Goal: Find specific page/section: Find specific page/section

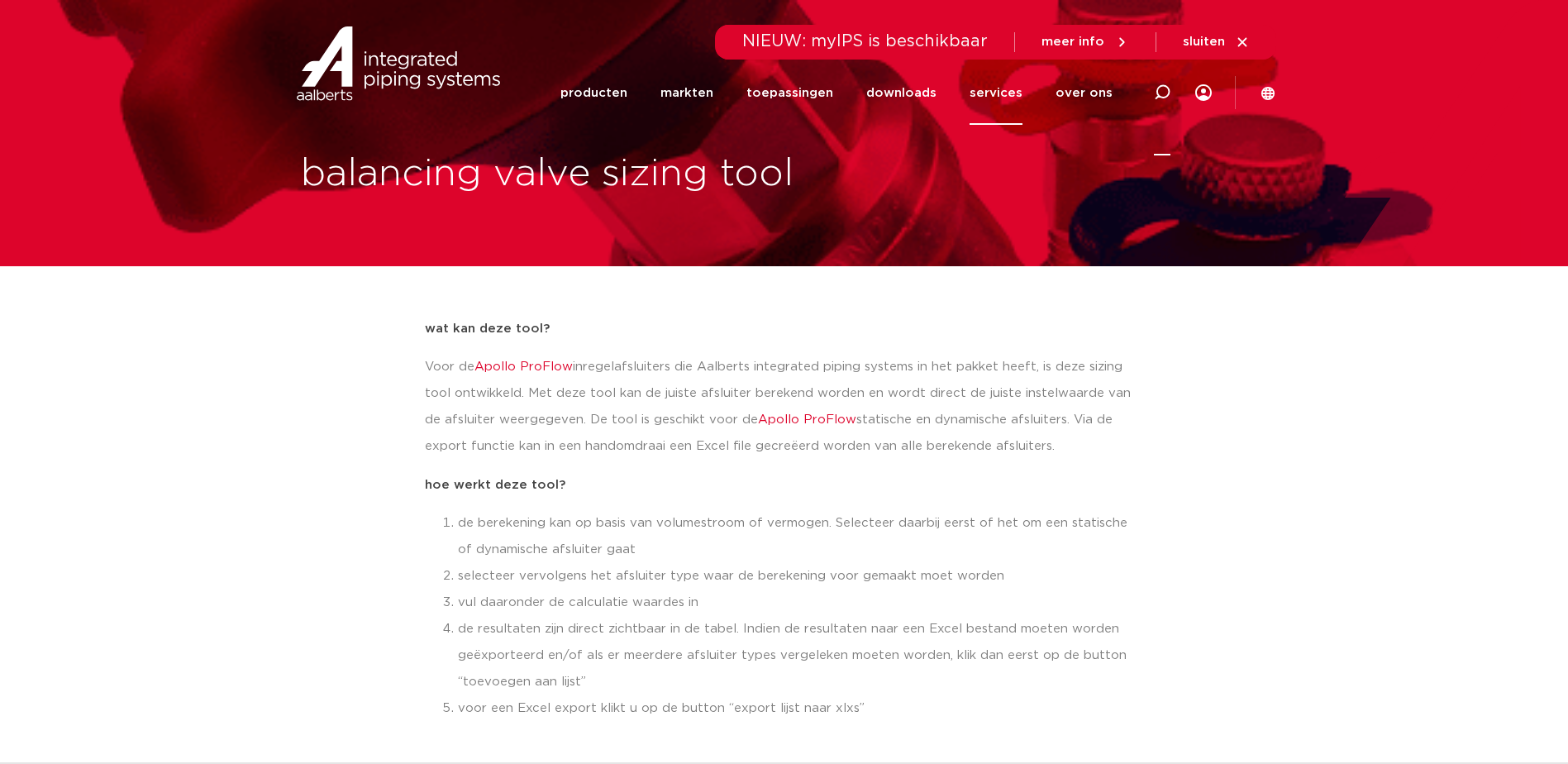
click at [1162, 95] on icon at bounding box center [1162, 92] width 16 height 16
click at [693, 86] on input "Zoeken" at bounding box center [913, 90] width 520 height 33
paste input "M1288113.0002"
type input "M1288113.0002"
click button "Zoeken" at bounding box center [0, 0] width 0 height 0
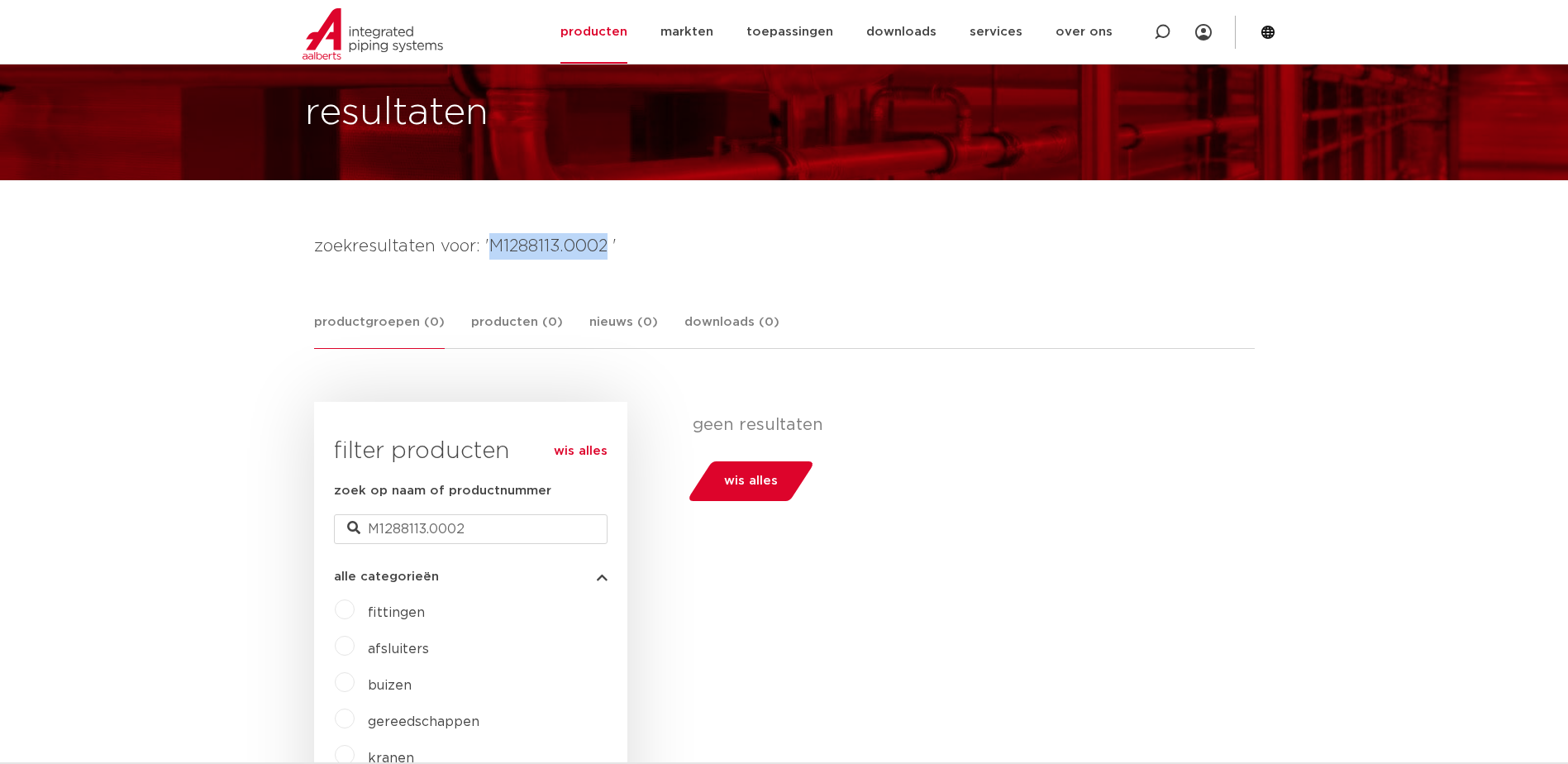
drag, startPoint x: 487, startPoint y: 249, endPoint x: 606, endPoint y: 238, distance: 119.5
click at [606, 238] on h4 "zoekresultaten voor: 'M1288113.0002 '" at bounding box center [784, 246] width 941 height 26
copy h4 "M1288113.0002"
click at [344, 42] on img at bounding box center [372, 33] width 140 height 52
